Goal: Communication & Community: Ask a question

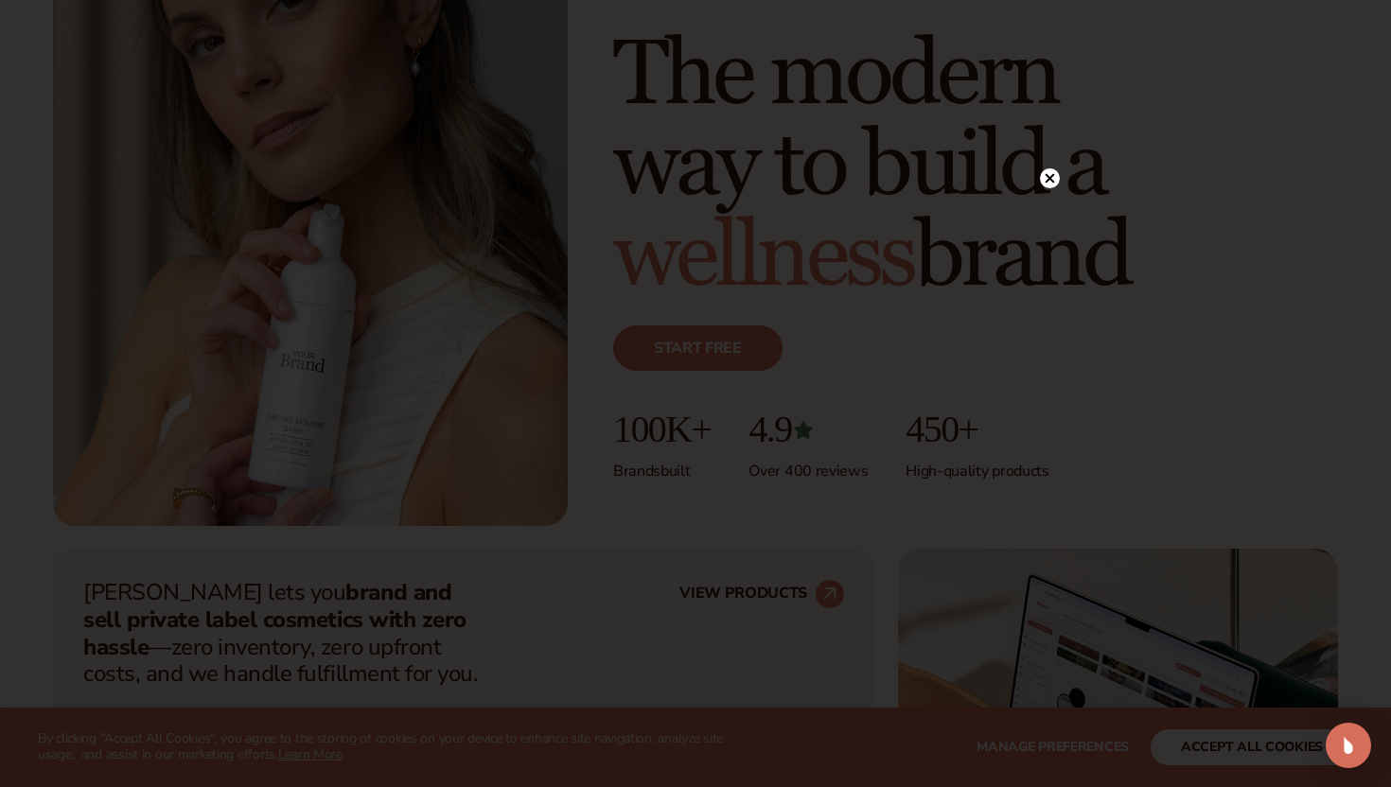
scroll to position [240, 0]
click at [1045, 136] on div at bounding box center [695, 393] width 1391 height 787
click at [1045, 189] on div at bounding box center [1040, 177] width 20 height 33
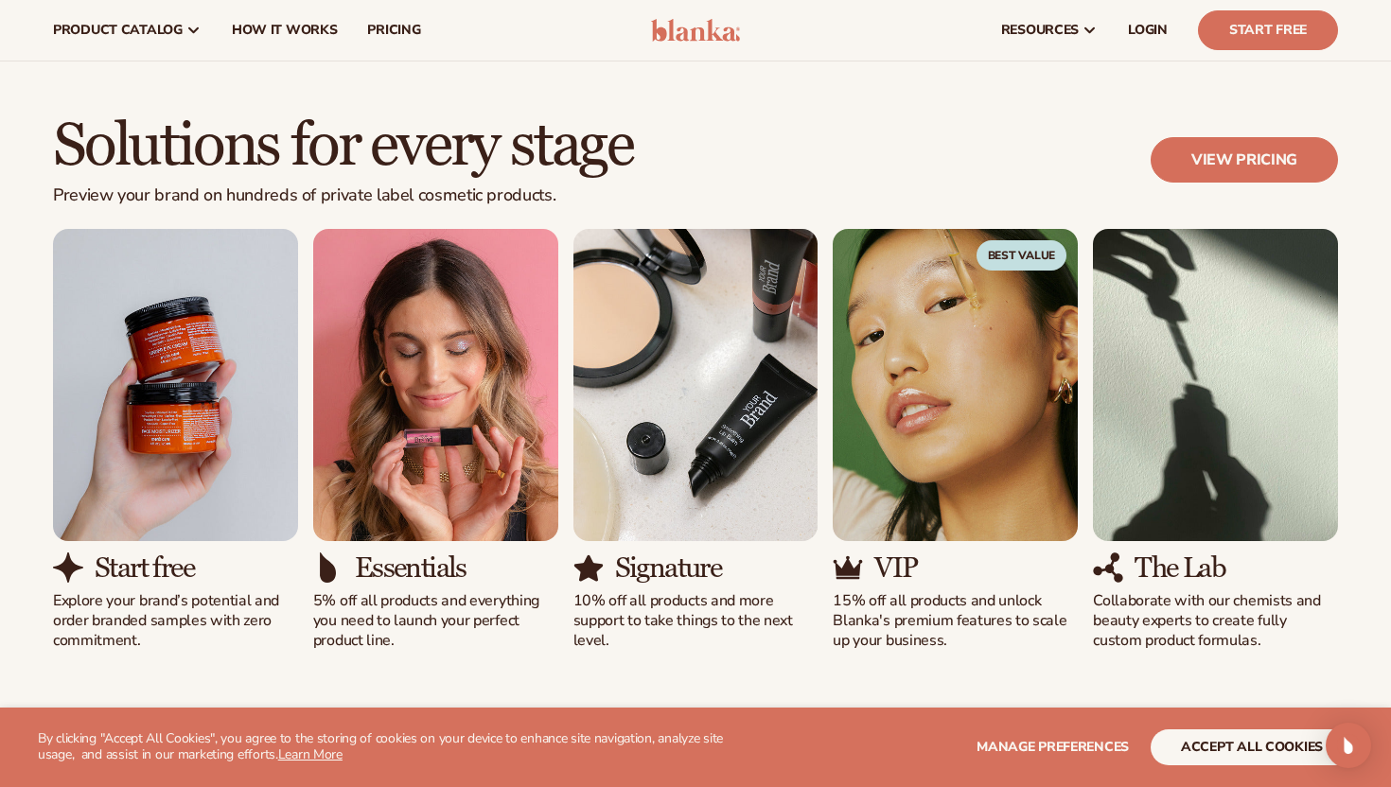
scroll to position [1588, 0]
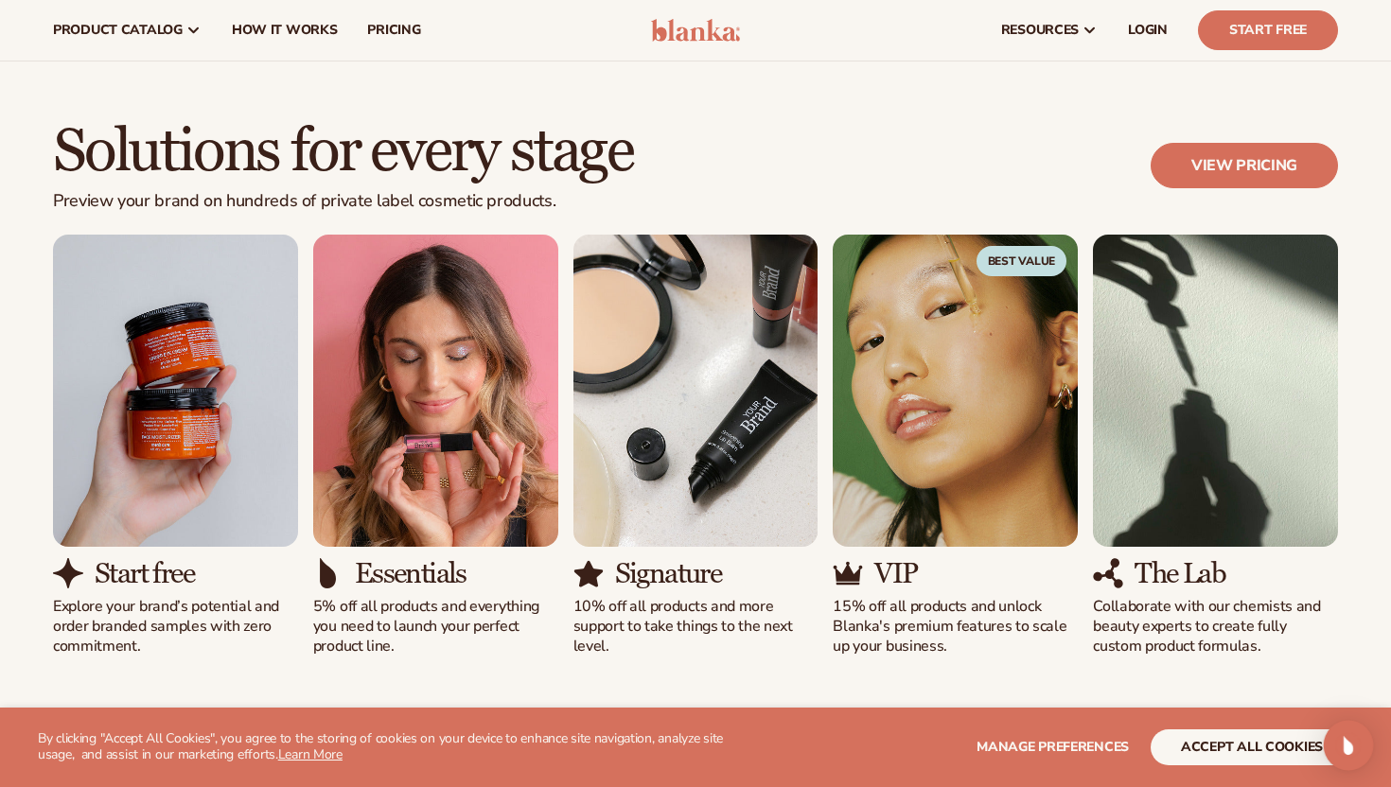
click at [1351, 747] on img "Open Intercom Messenger" at bounding box center [1348, 745] width 25 height 25
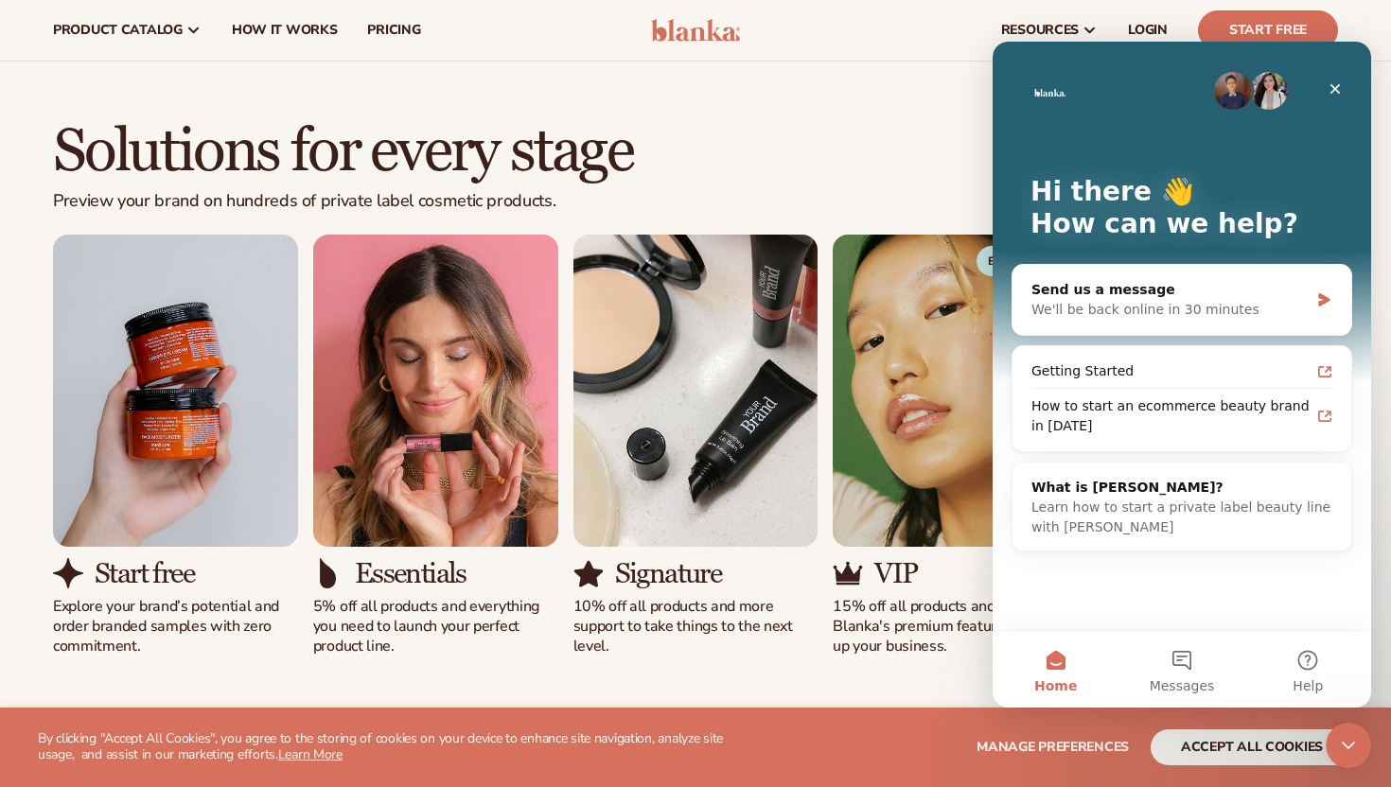
scroll to position [0, 0]
click at [1217, 319] on div "We'll be back online in 30 minutes" at bounding box center [1169, 310] width 277 height 20
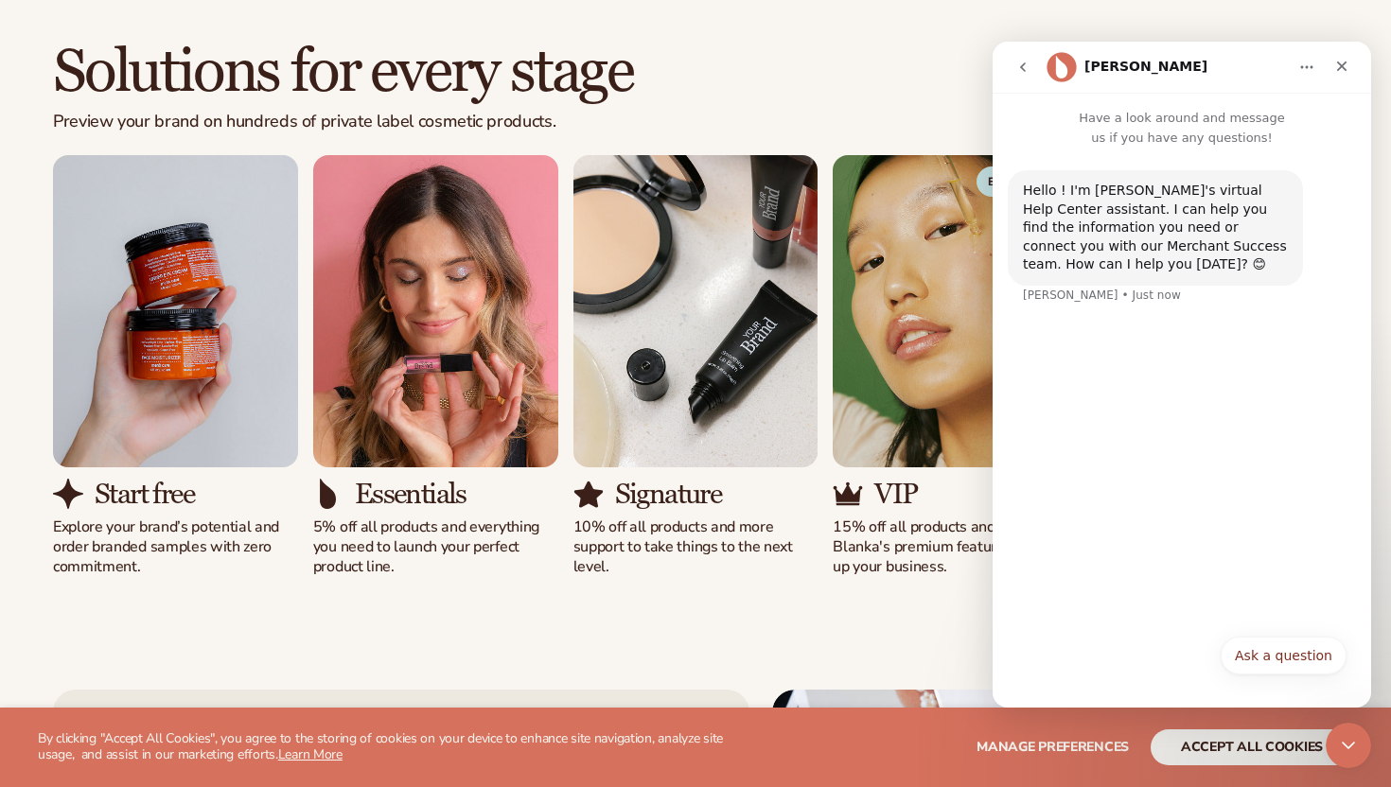
scroll to position [1721, 0]
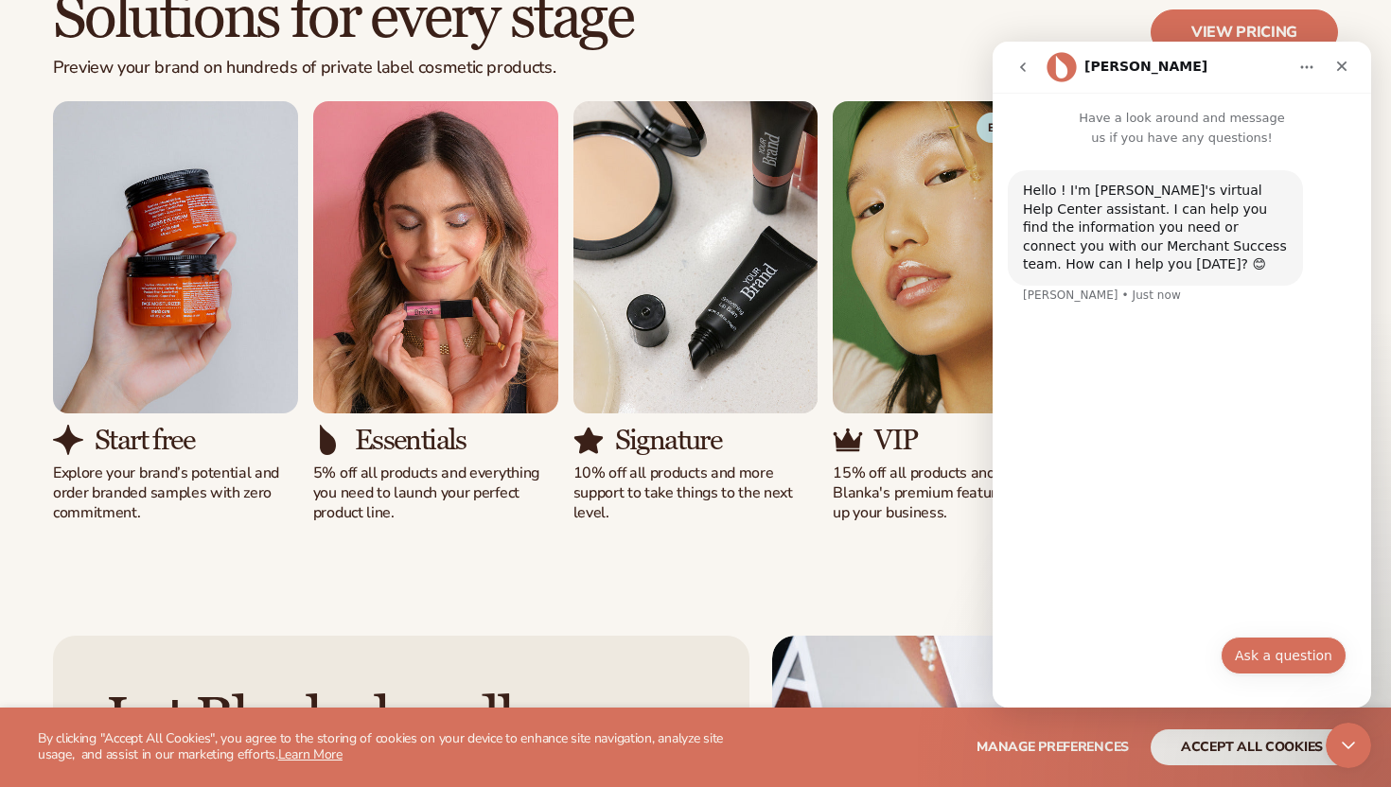
click at [1237, 643] on button "Ask a question" at bounding box center [1284, 656] width 126 height 38
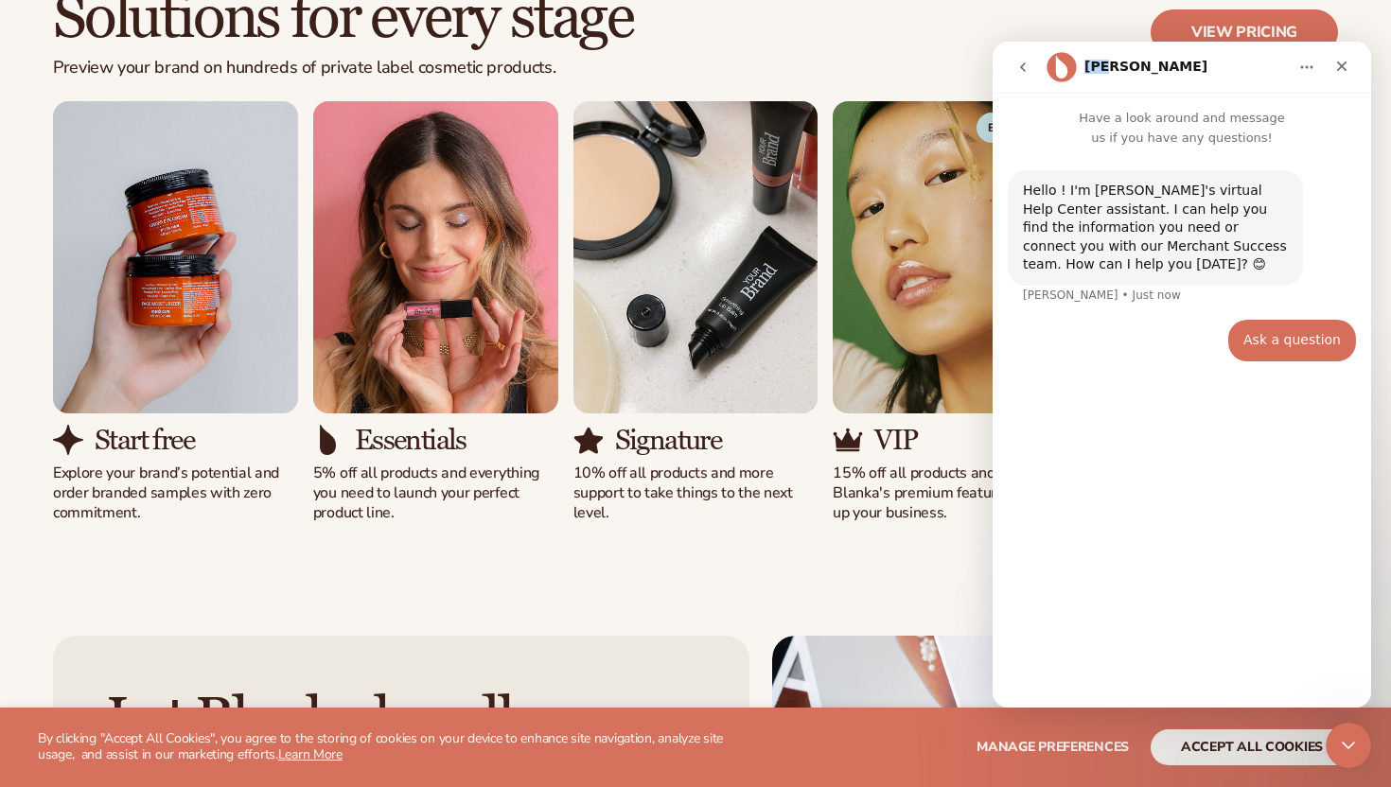
drag, startPoint x: 1169, startPoint y: 88, endPoint x: 1151, endPoint y: 20, distance: 70.5
click at [1151, 42] on html "[PERSON_NAME] Have a look around and message us if you have any questions! Hell…" at bounding box center [1182, 375] width 378 height 666
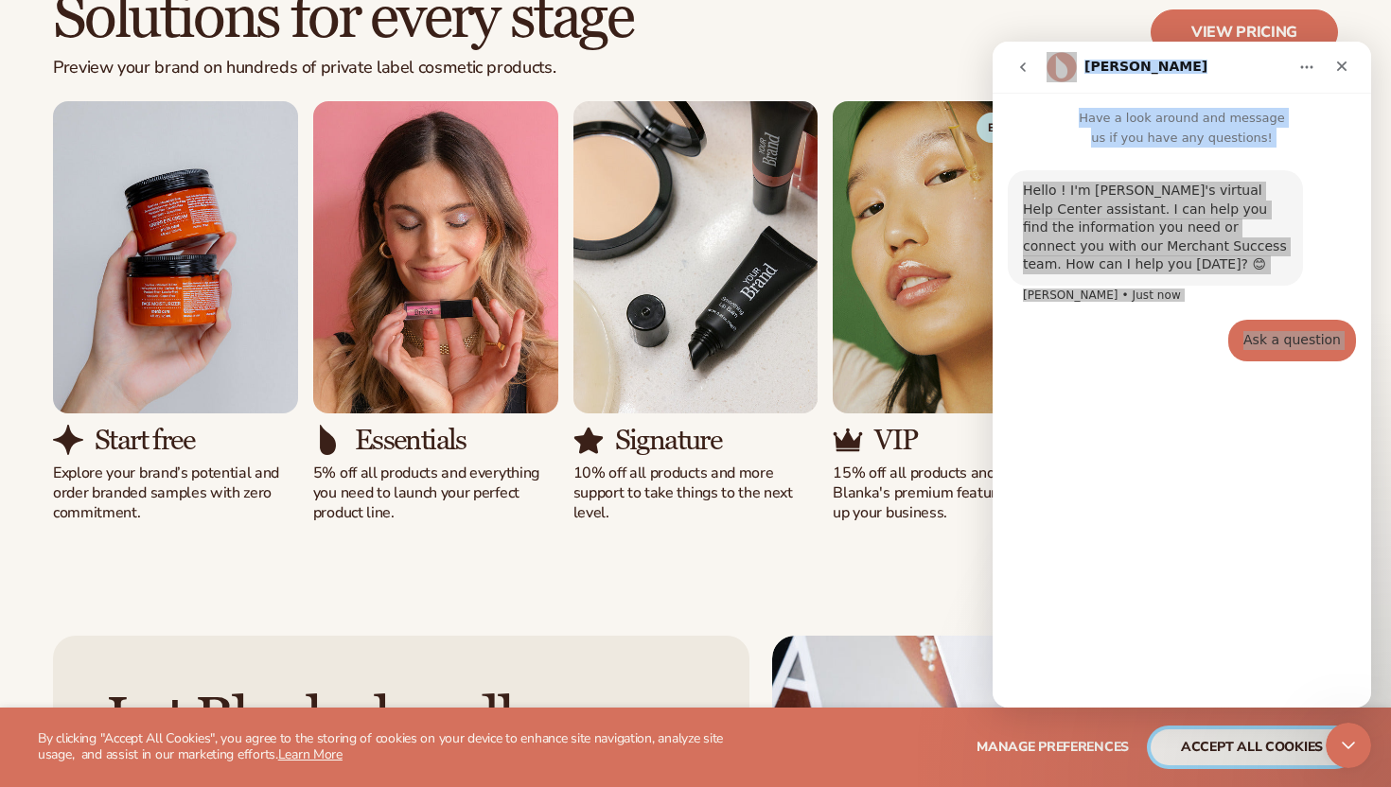
click at [1259, 757] on button "accept all cookies" at bounding box center [1252, 747] width 202 height 36
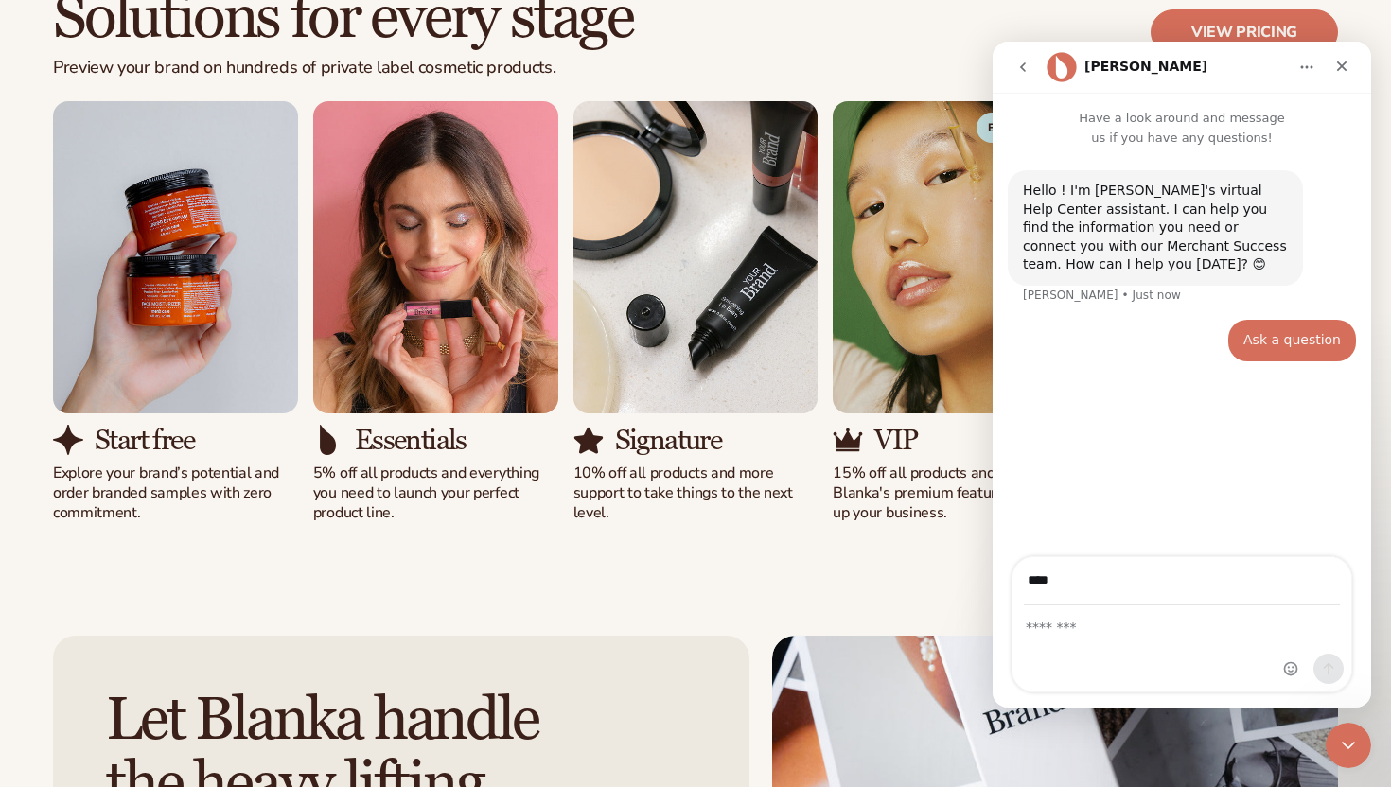
type input "**********"
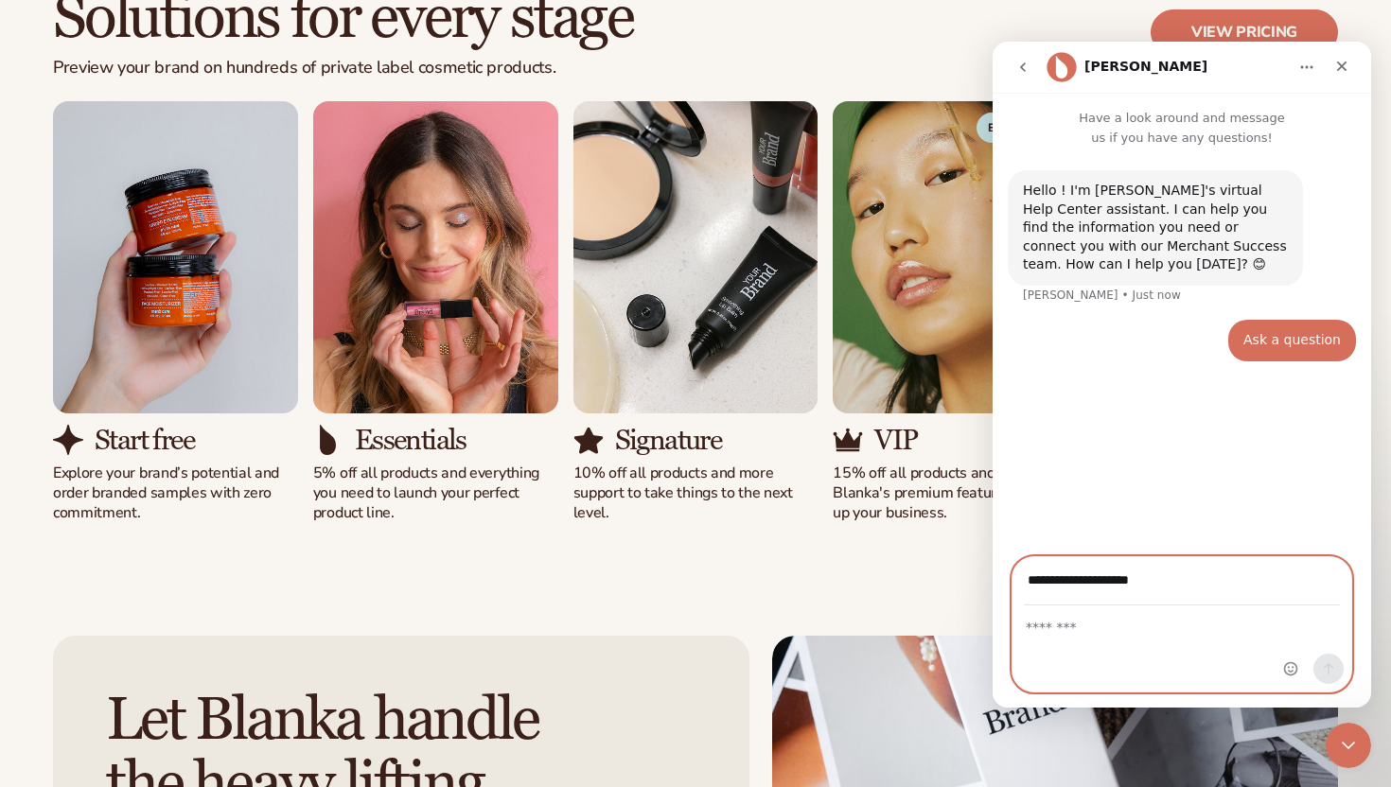
click at [1137, 633] on textarea "Message…" at bounding box center [1181, 622] width 339 height 32
type textarea "*"
type textarea "**********"
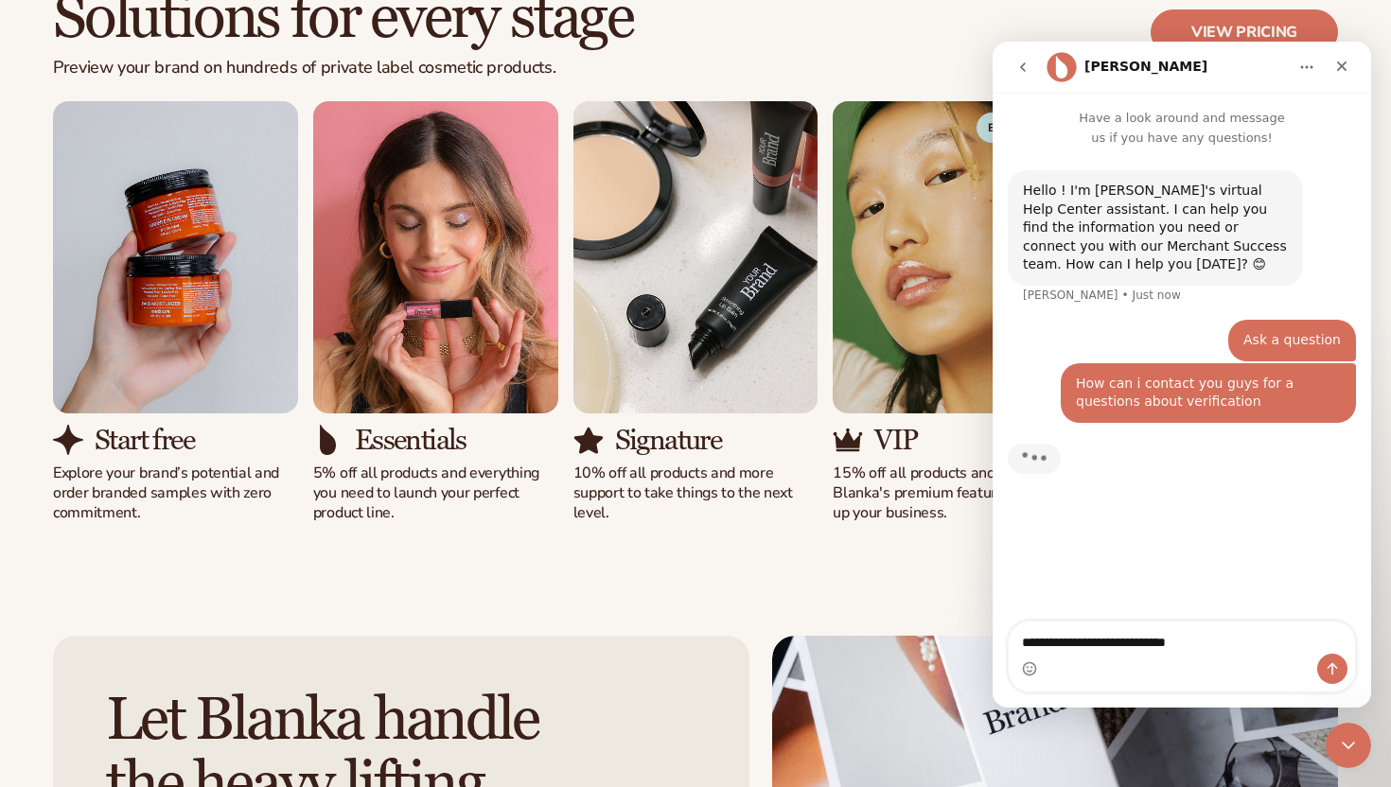
type textarea "**********"
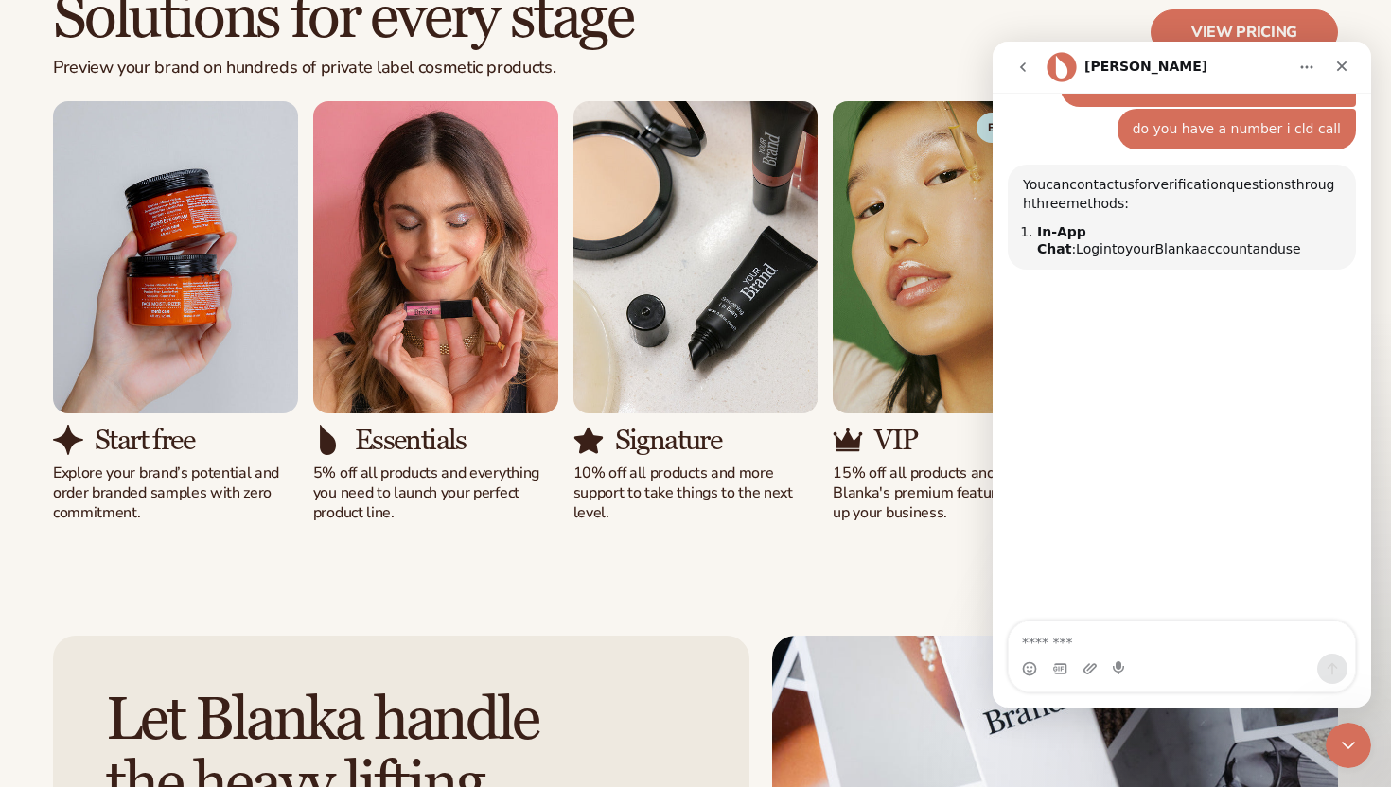
scroll to position [318, 0]
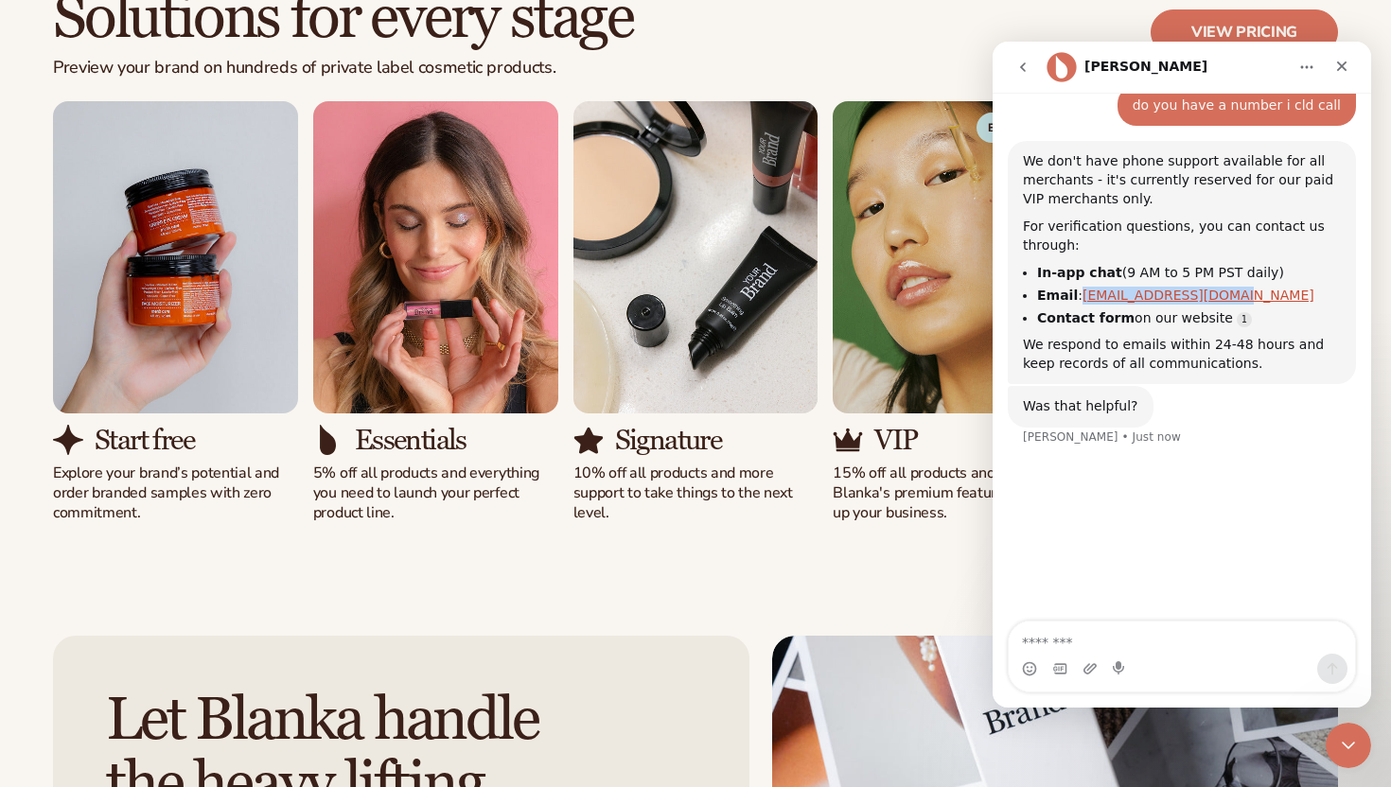
copy link "[EMAIL_ADDRESS][DOMAIN_NAME]"
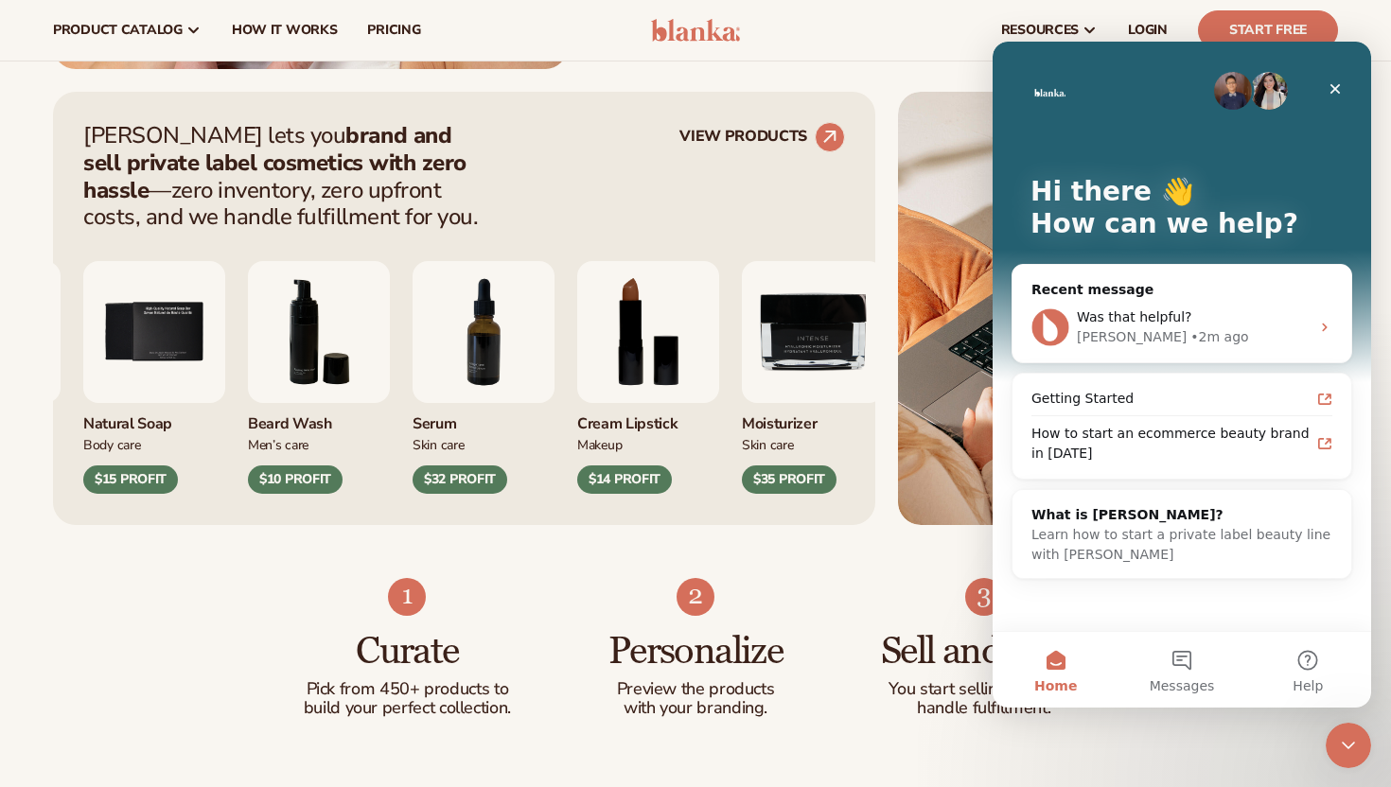
scroll to position [692, 0]
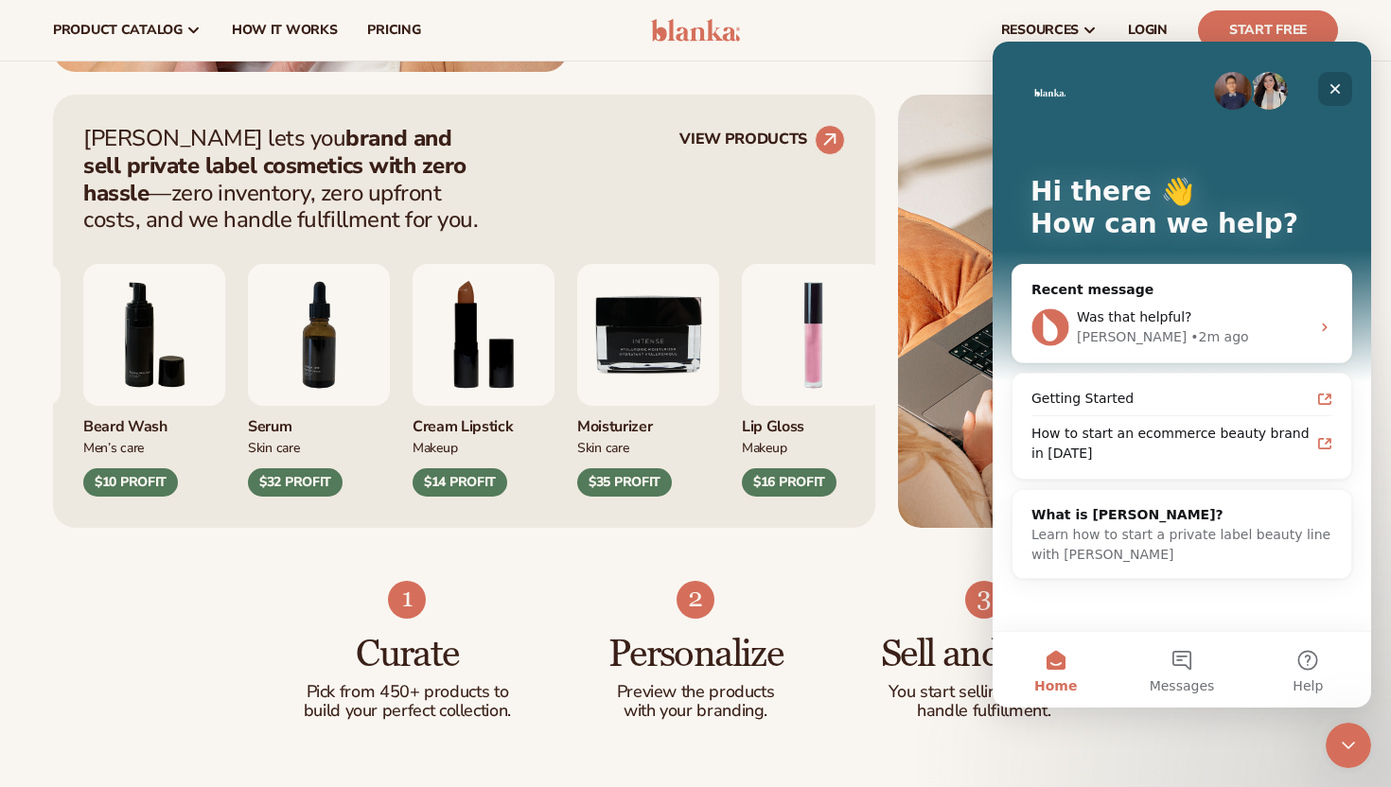
click at [1334, 96] on icon "Close" at bounding box center [1334, 88] width 15 height 15
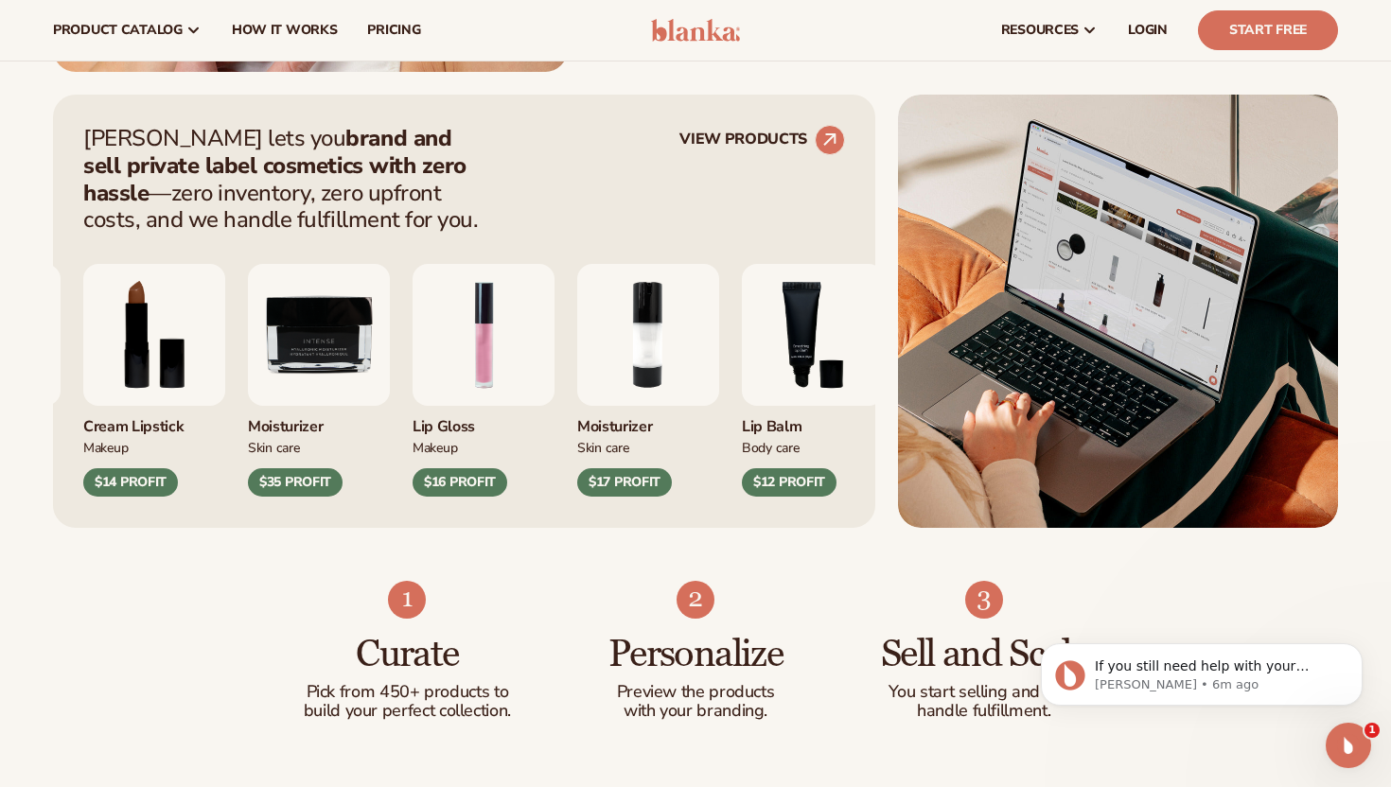
scroll to position [0, 0]
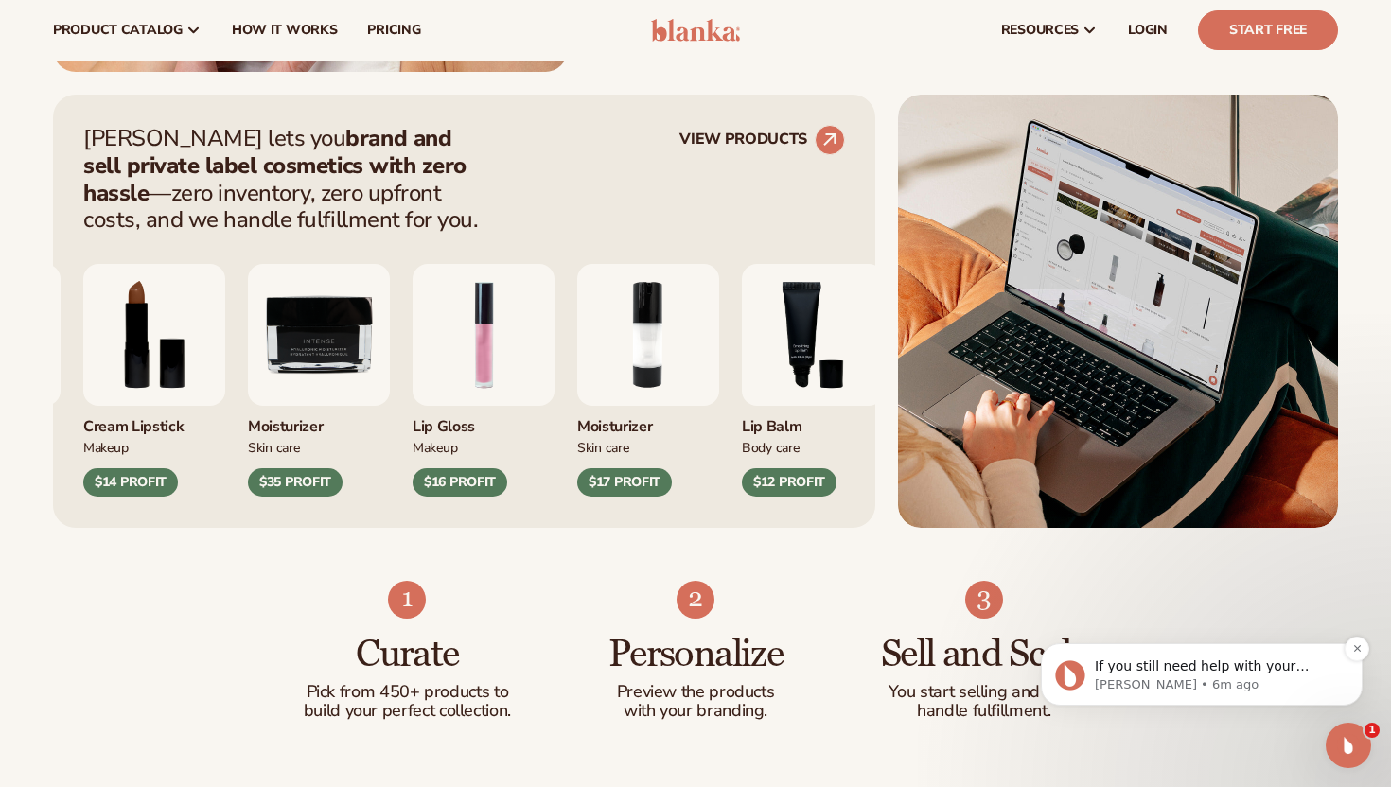
click at [1180, 677] on p "[PERSON_NAME] • 6m ago" at bounding box center [1217, 685] width 244 height 17
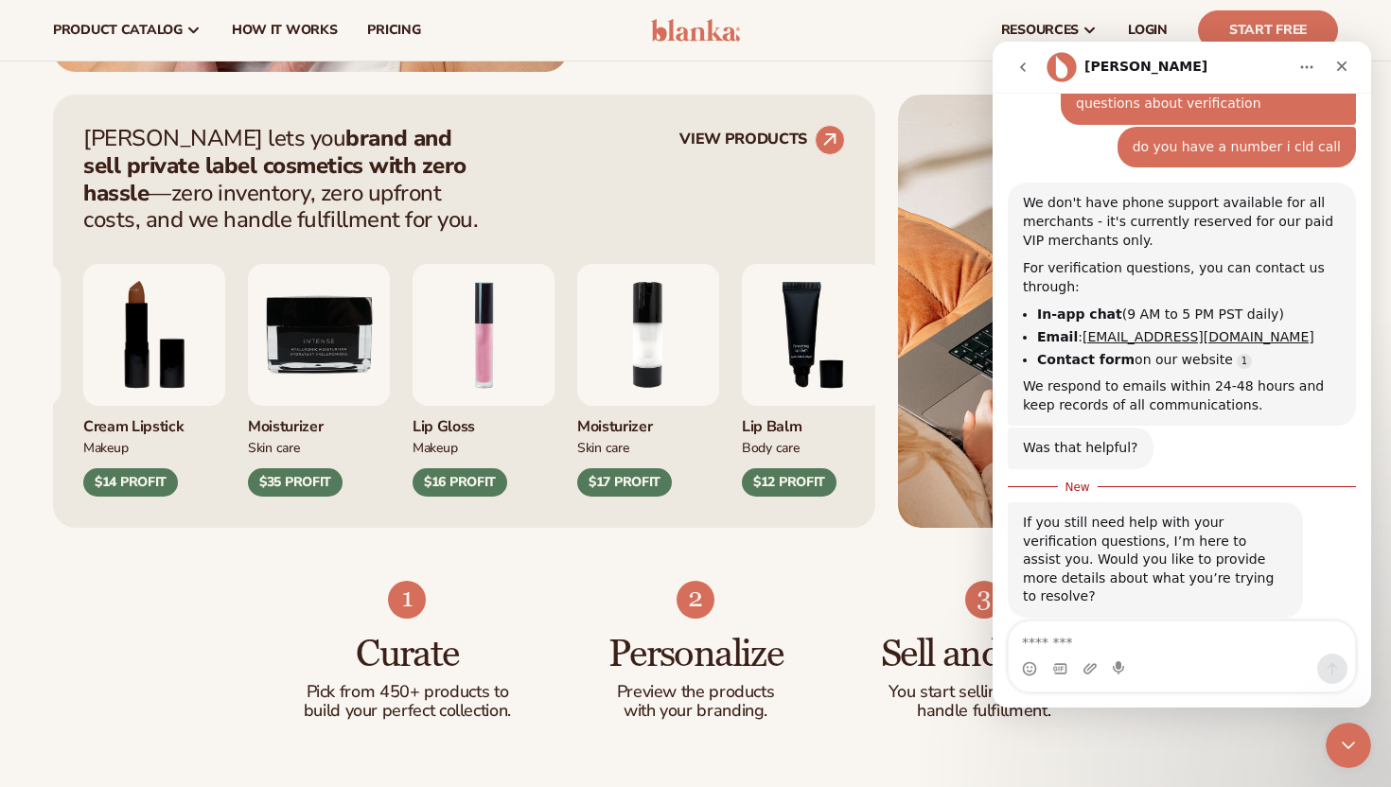
scroll to position [296, 0]
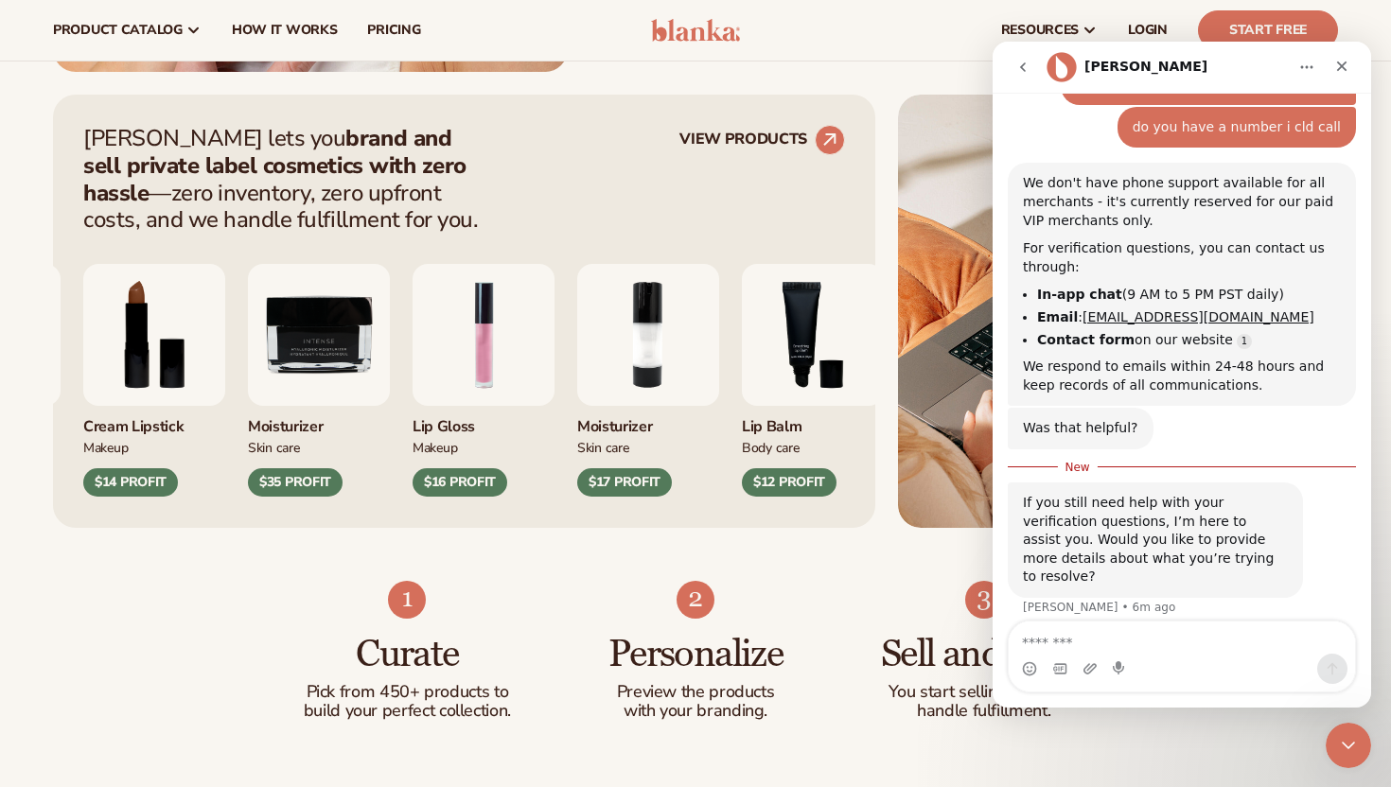
click at [1184, 654] on div "Intercom messenger" at bounding box center [1182, 669] width 346 height 30
click at [1147, 637] on textarea "Message…" at bounding box center [1182, 638] width 346 height 32
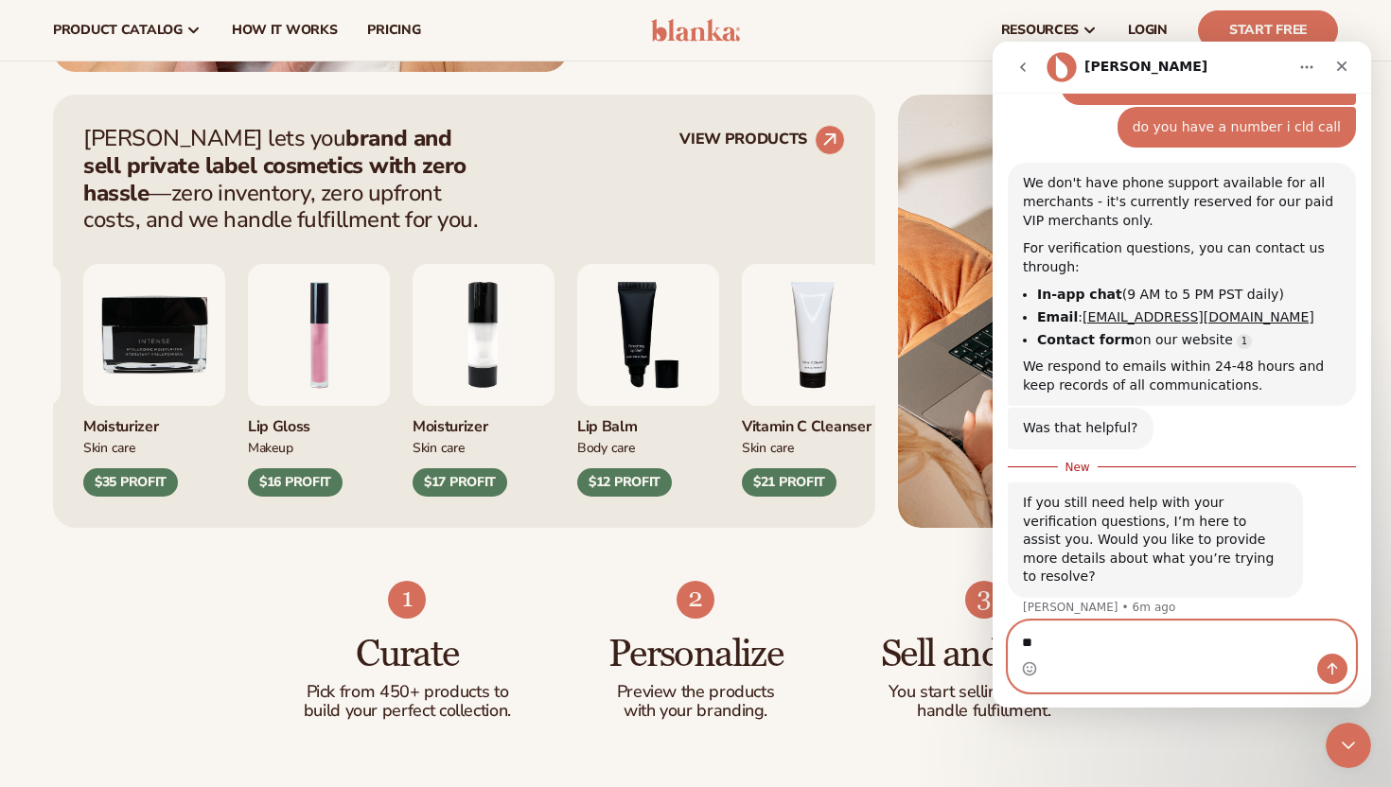
type textarea "*"
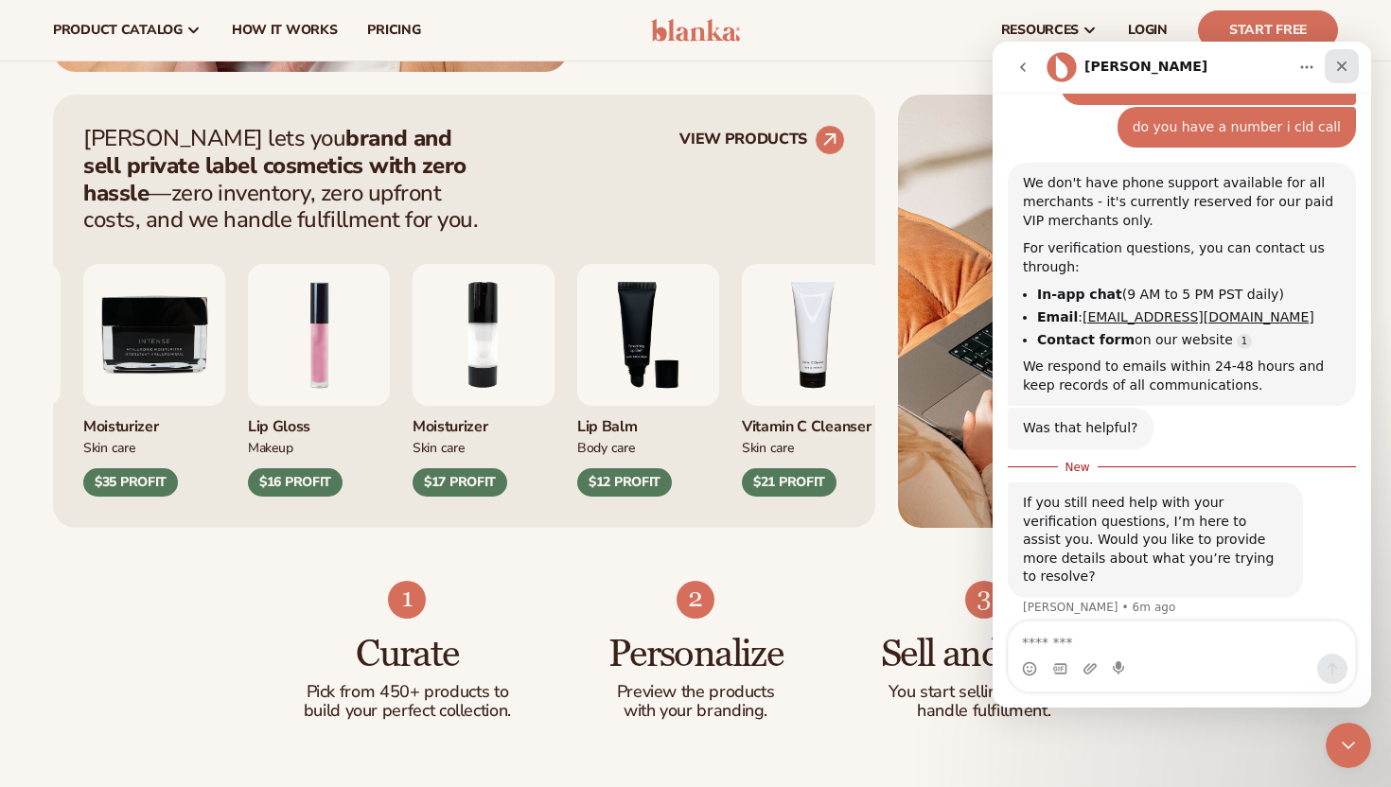
click at [1343, 57] on div "Close" at bounding box center [1342, 66] width 34 height 34
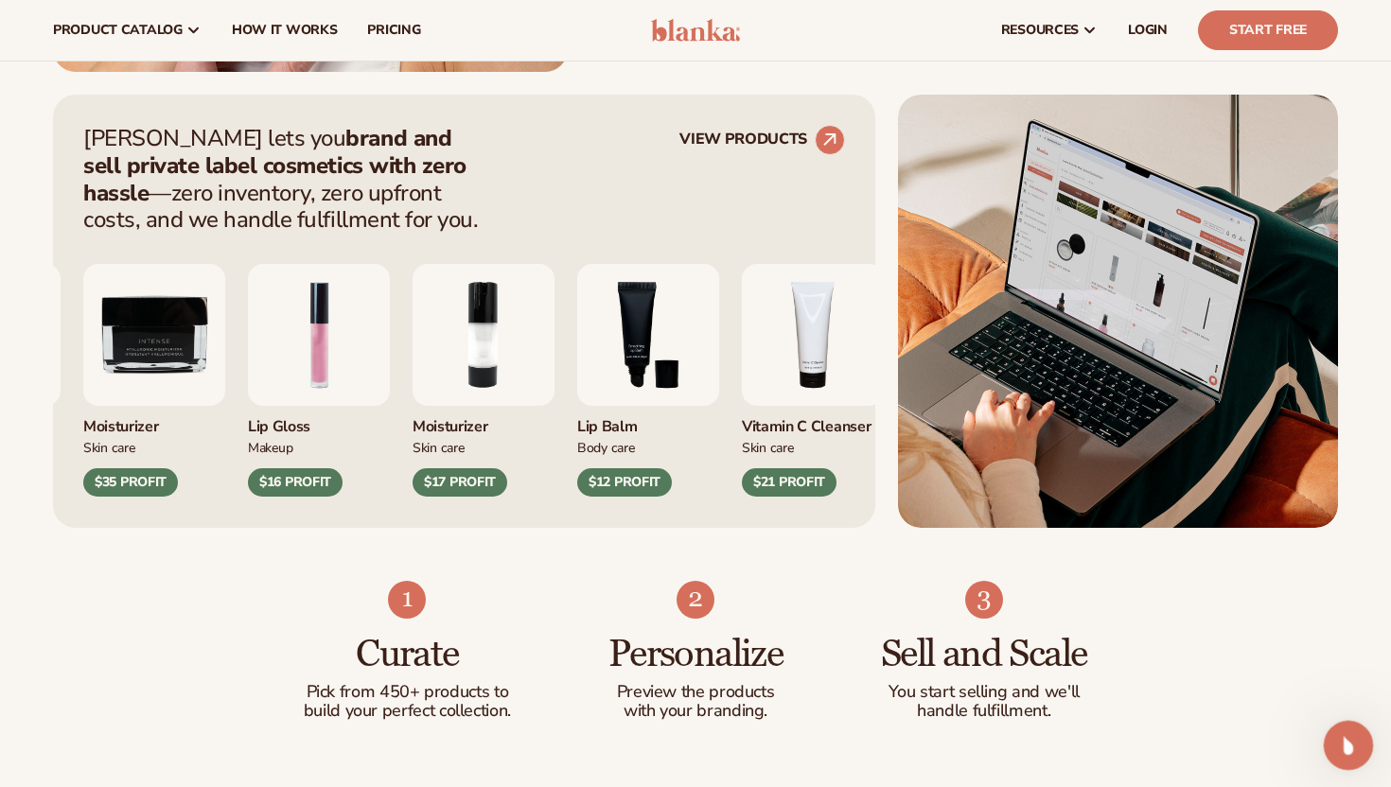
click at [1335, 733] on div "Open Intercom Messenger" at bounding box center [1345, 743] width 62 height 62
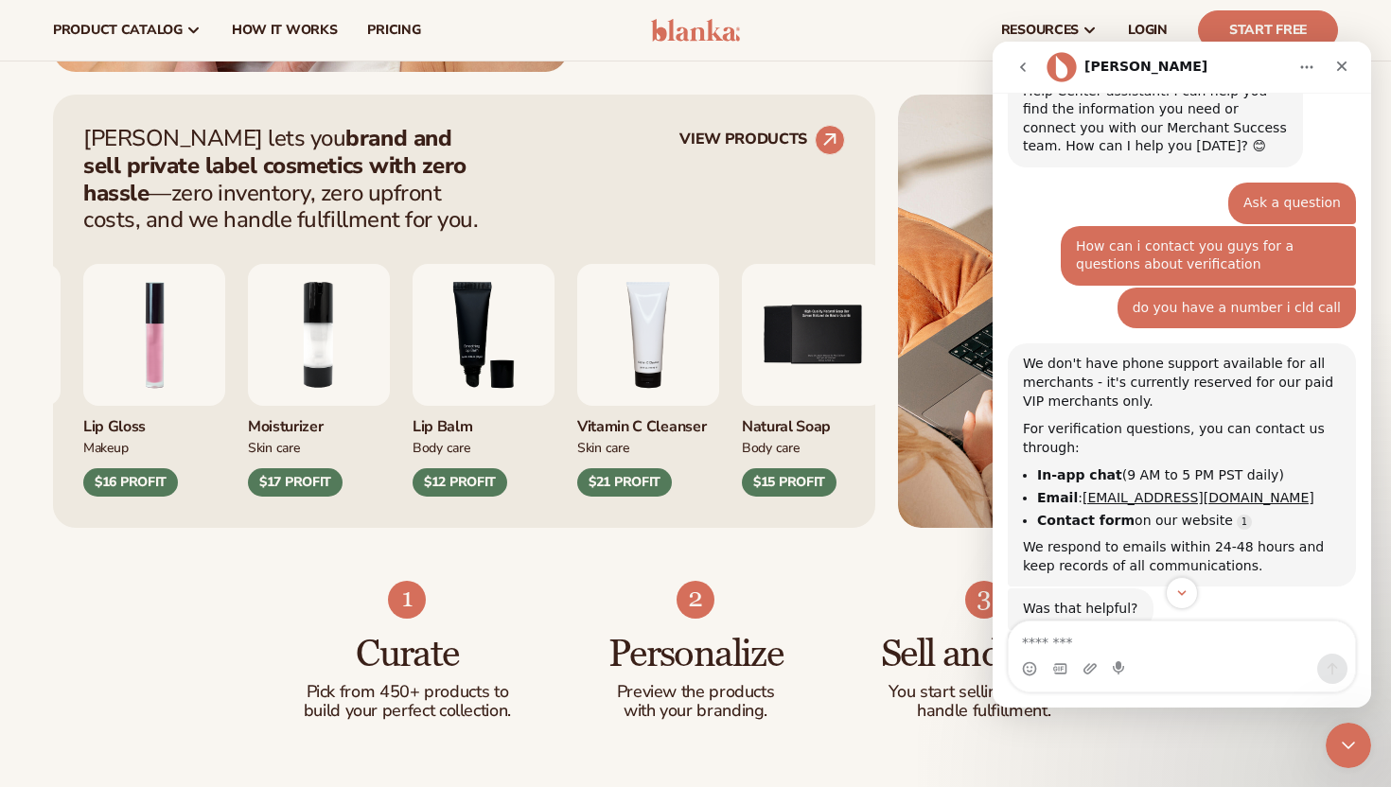
scroll to position [265, 0]
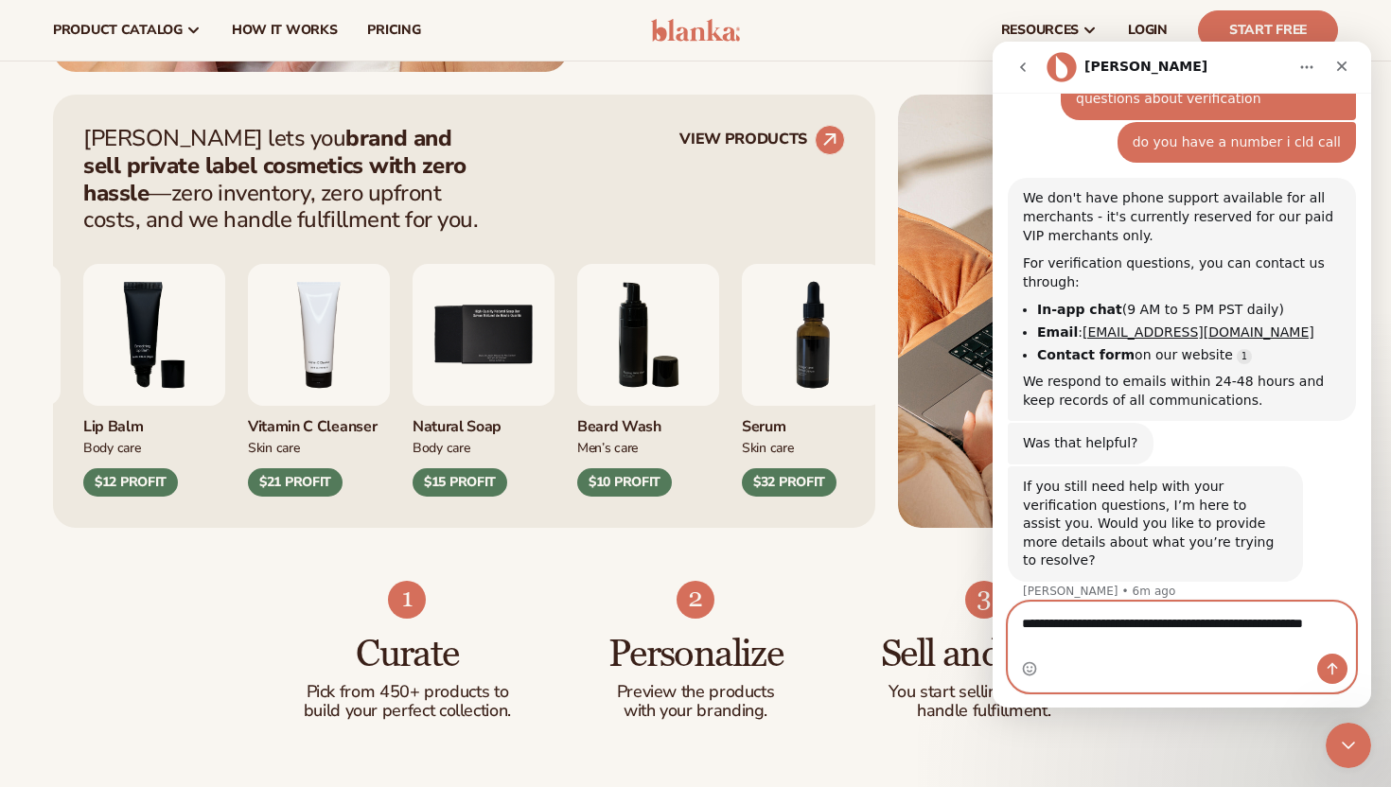
type textarea "**********"
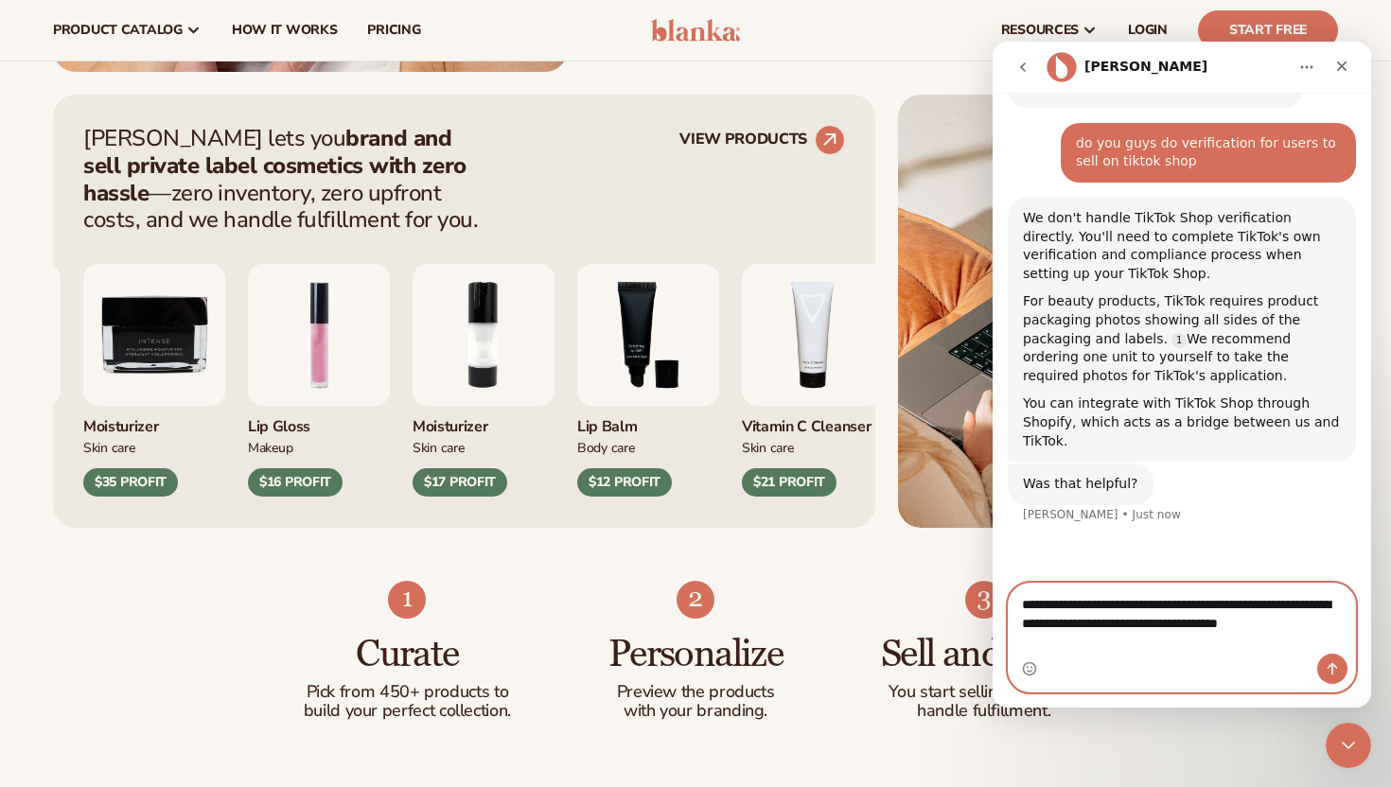
scroll to position [755, 0]
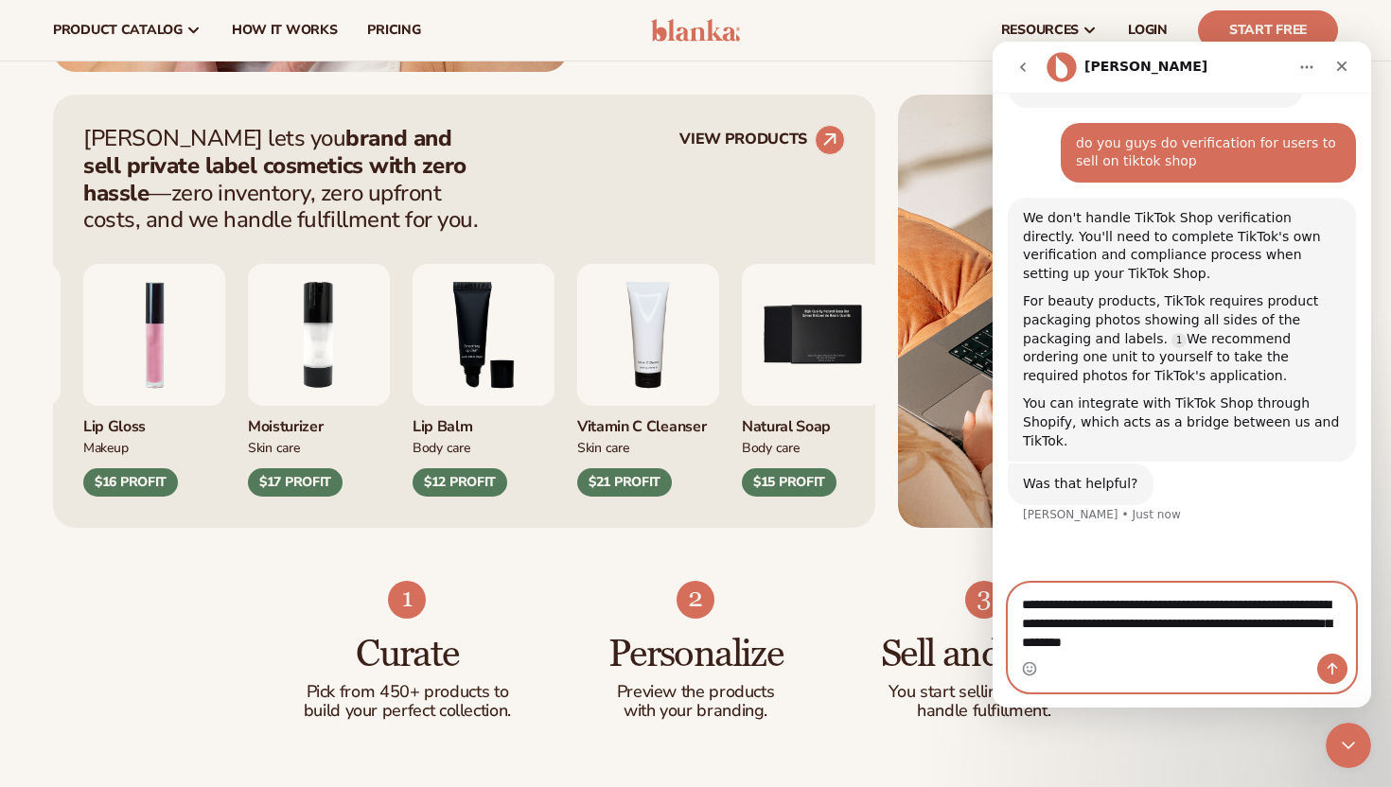
type textarea "**********"
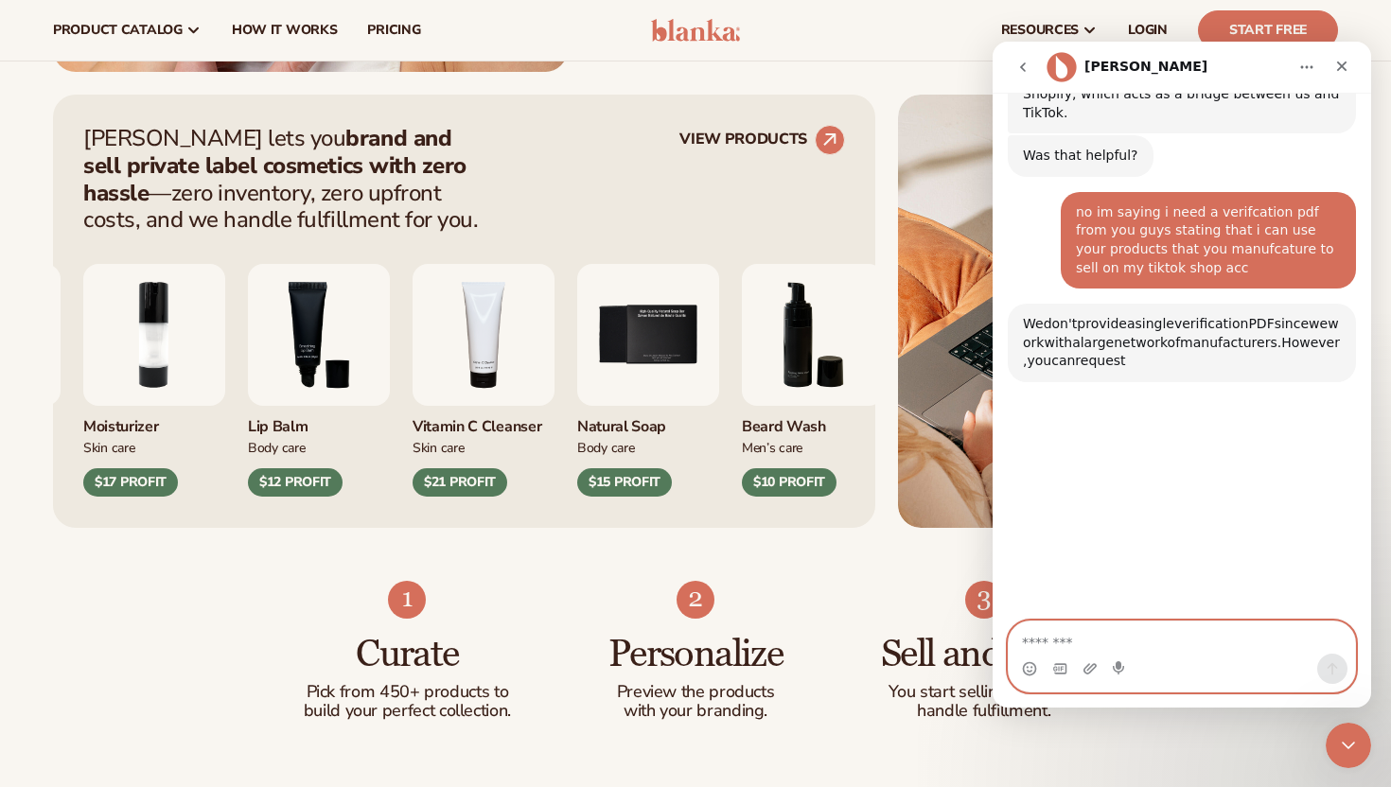
scroll to position [1171, 0]
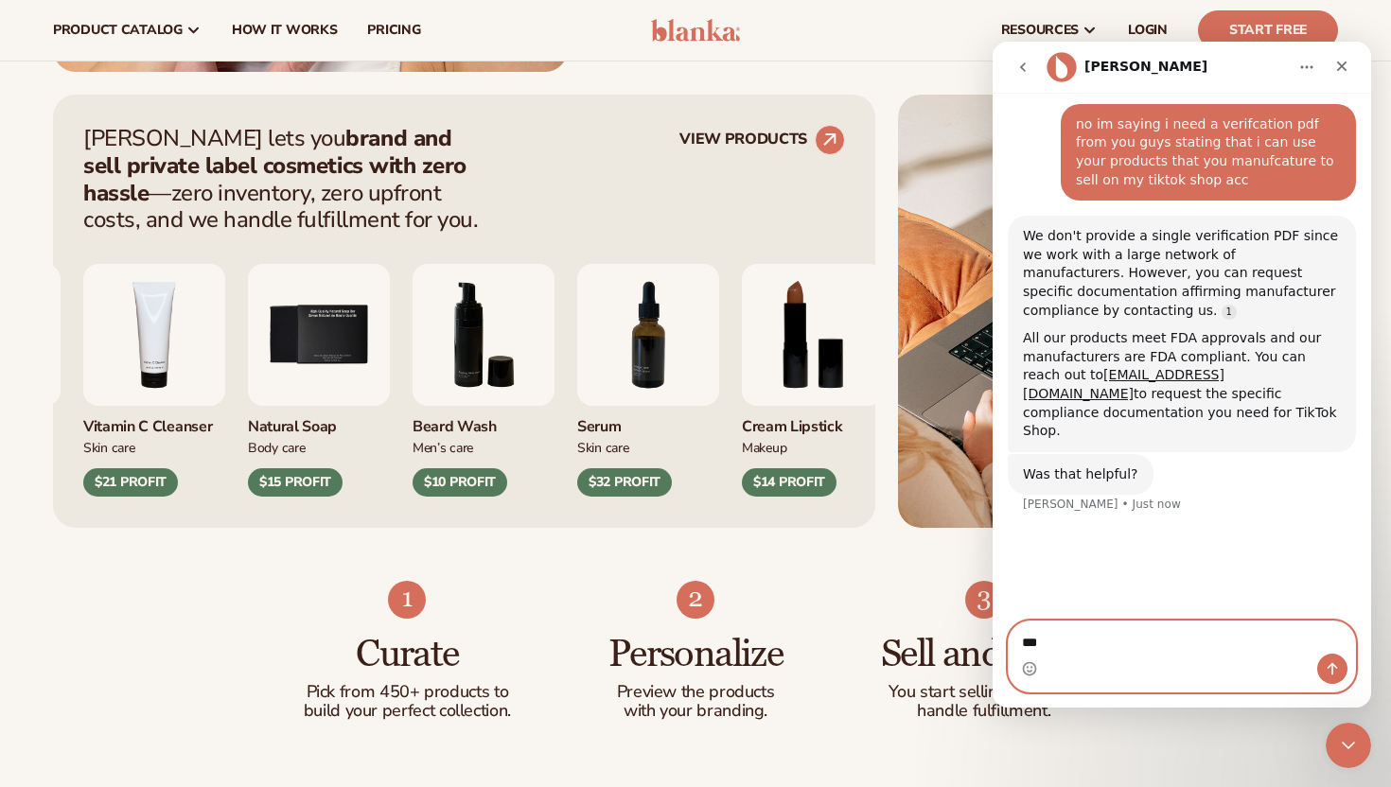
type textarea "***"
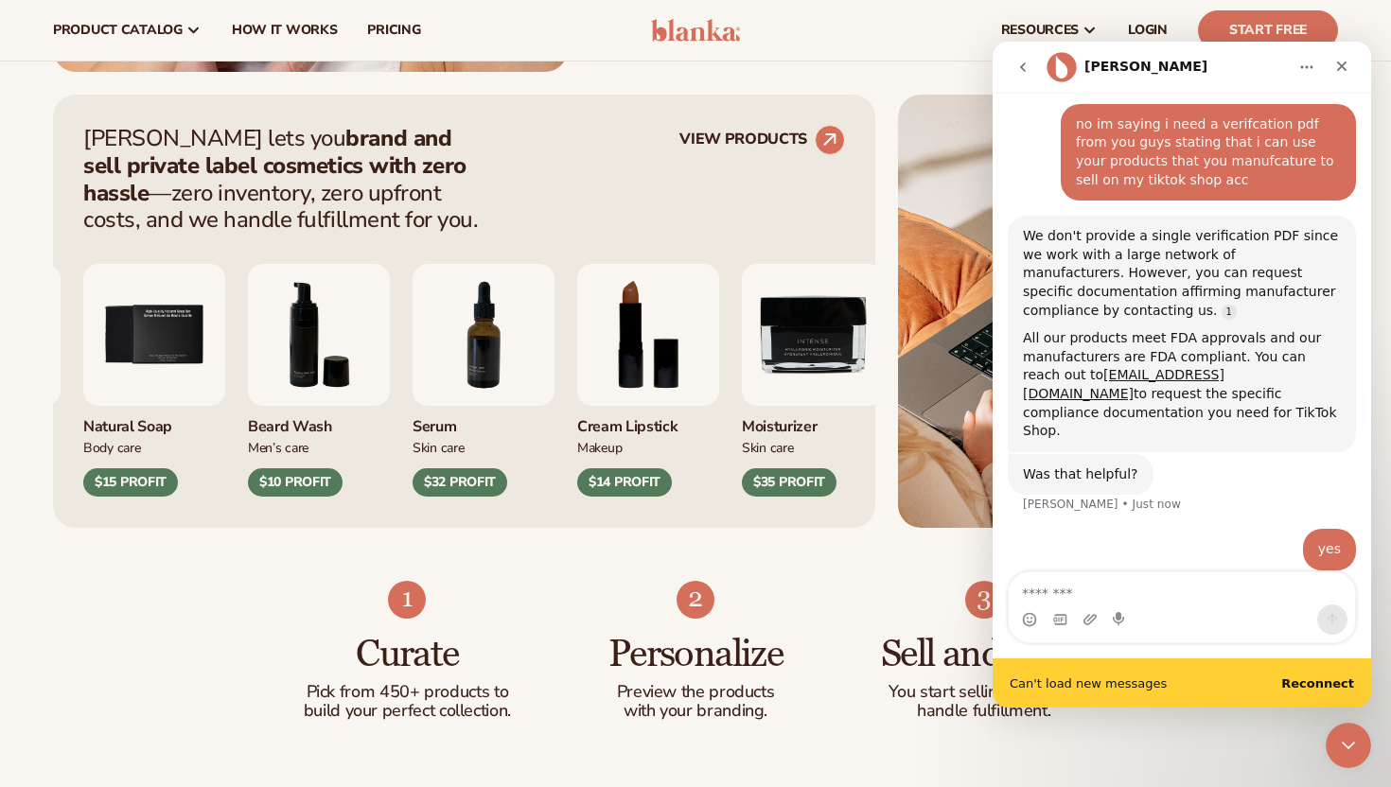
scroll to position [1221, 0]
